Goal: Communication & Community: Ask a question

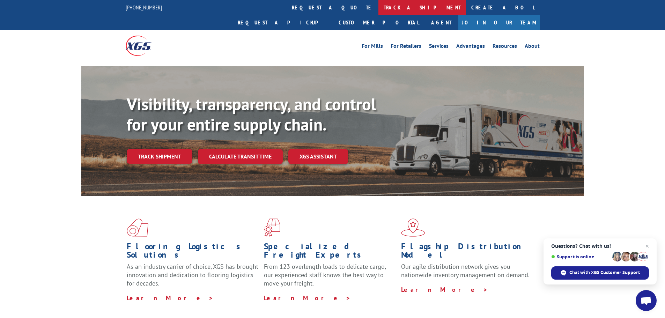
click at [378, 6] on link "track a shipment" at bounding box center [422, 7] width 88 height 15
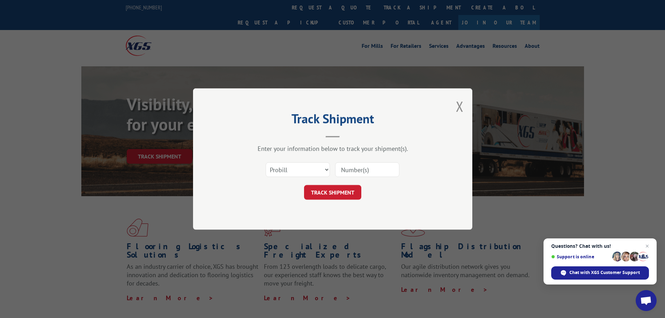
click at [380, 171] on input at bounding box center [367, 169] width 64 height 15
type input "17402123"
click at [328, 196] on button "TRACK SHIPMENT" at bounding box center [332, 192] width 57 height 15
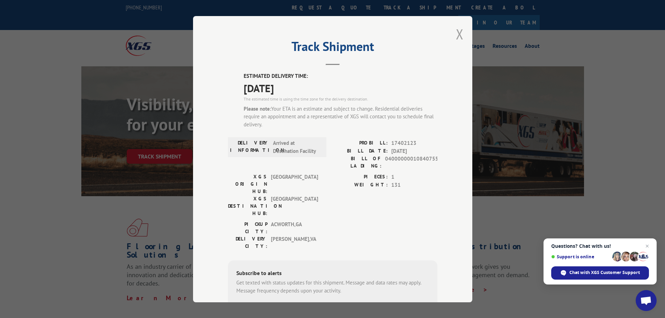
click at [457, 35] on button "Close modal" at bounding box center [460, 34] width 8 height 18
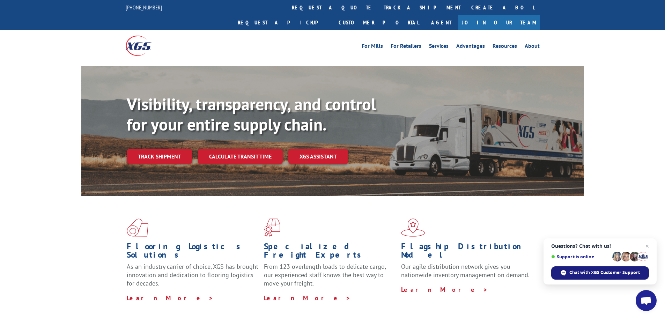
click at [598, 276] on span "Chat with XGS Customer Support" at bounding box center [600, 272] width 98 height 13
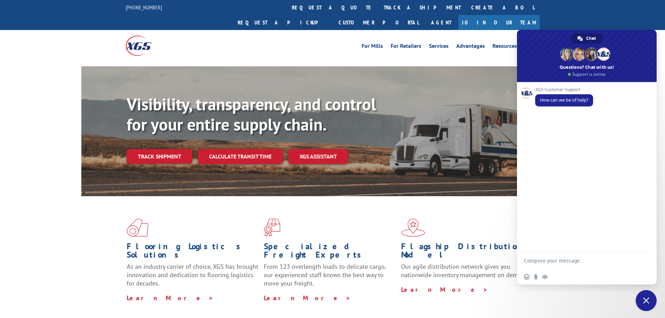
click at [560, 262] on textarea "Compose your message..." at bounding box center [580, 260] width 112 height 17
type textarea "C"
click at [560, 257] on textarea "Representative regarding pro bill 17402123, issue with delivery" at bounding box center [580, 257] width 112 height 24
type textarea "Representative please regarding pro bill 17402123, issue with delivery"
click at [644, 252] on span "Send" at bounding box center [644, 254] width 5 height 5
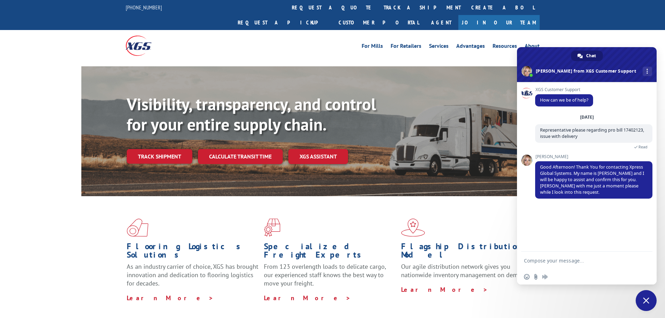
click at [557, 259] on textarea "Compose your message..." at bounding box center [580, 260] width 112 height 17
type textarea "thank you"
click at [647, 261] on span "Send" at bounding box center [644, 260] width 5 height 5
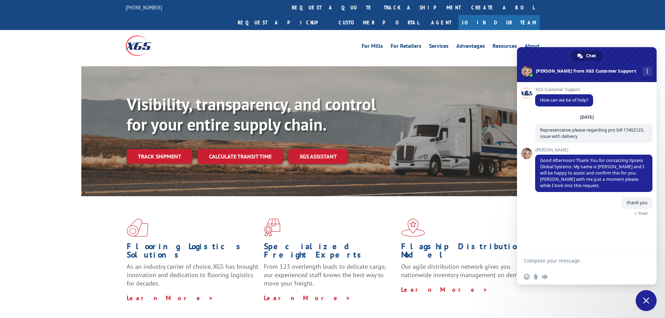
click at [543, 261] on textarea "Compose your message..." at bounding box center [580, 260] width 112 height 17
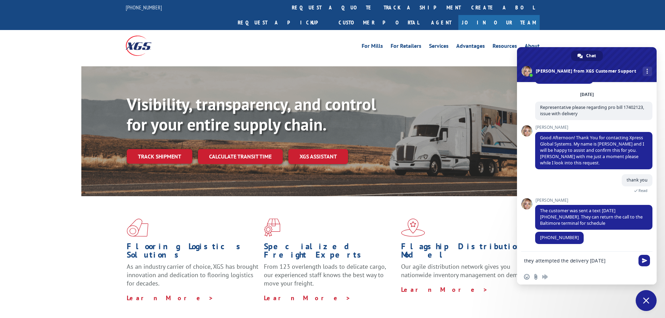
scroll to position [23, 0]
type textarea "t"
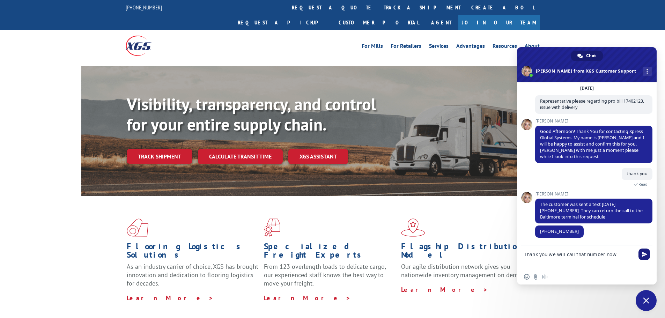
type textarea "Thank you we will call that number now."
click at [646, 258] on span "Send" at bounding box center [644, 254] width 12 height 12
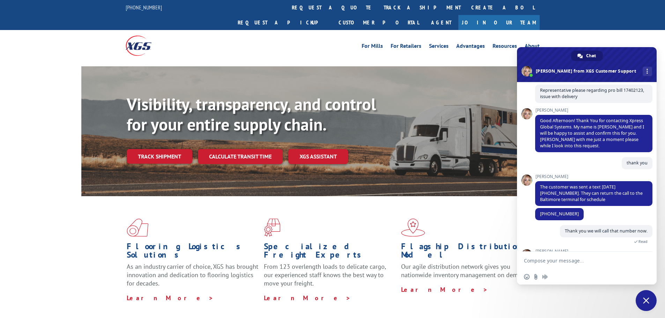
scroll to position [110, 0]
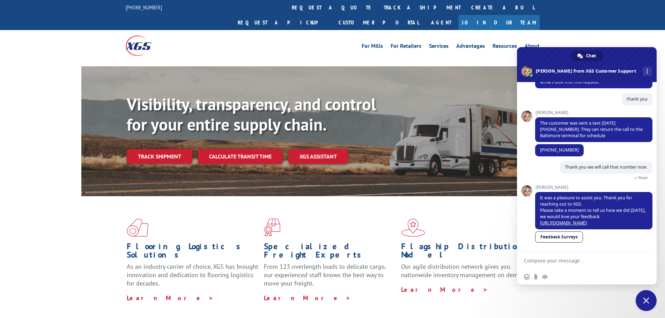
click at [649, 298] on span "Close chat" at bounding box center [645, 300] width 21 height 21
